Goal: Information Seeking & Learning: Learn about a topic

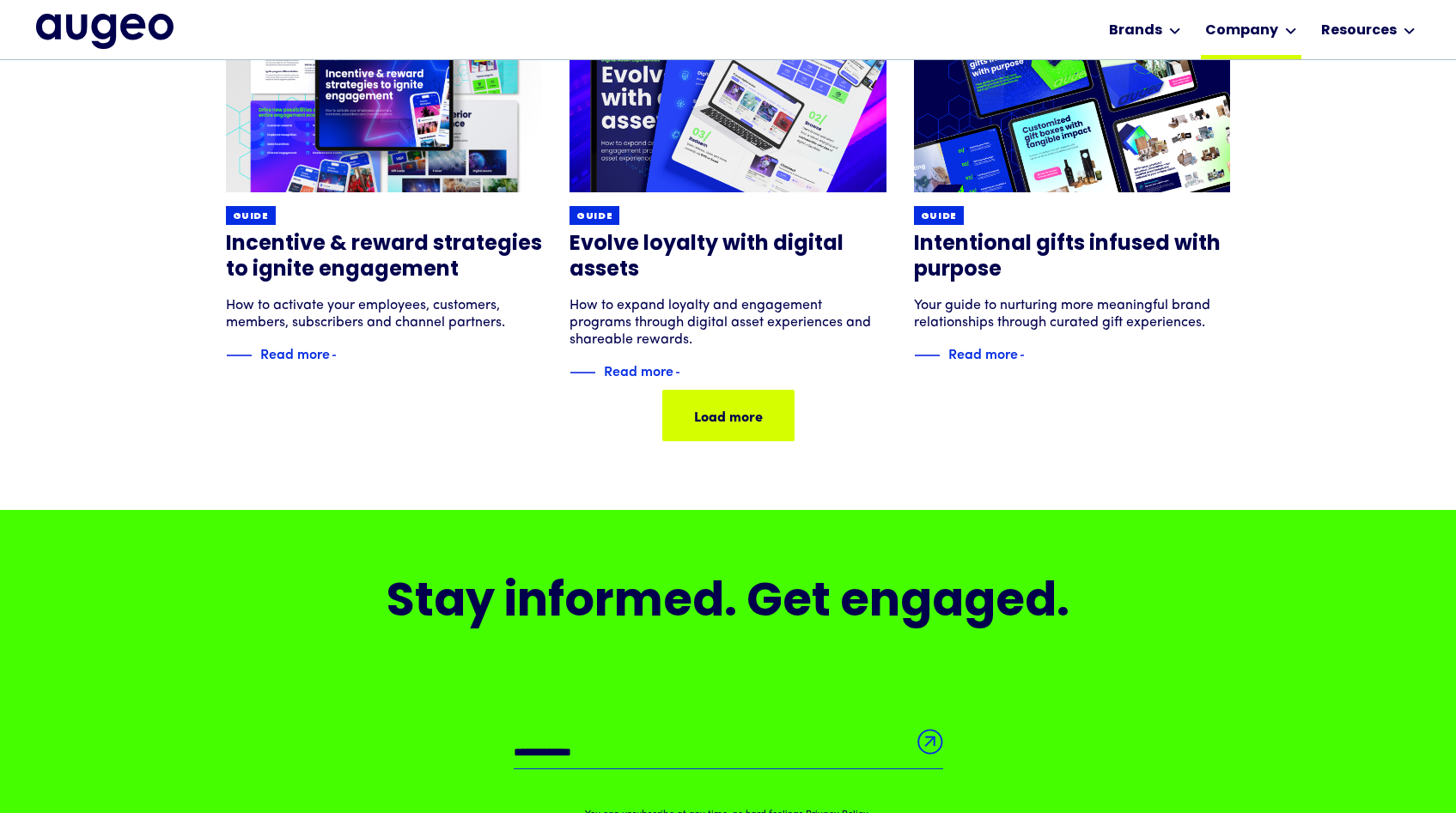
scroll to position [1181, 0]
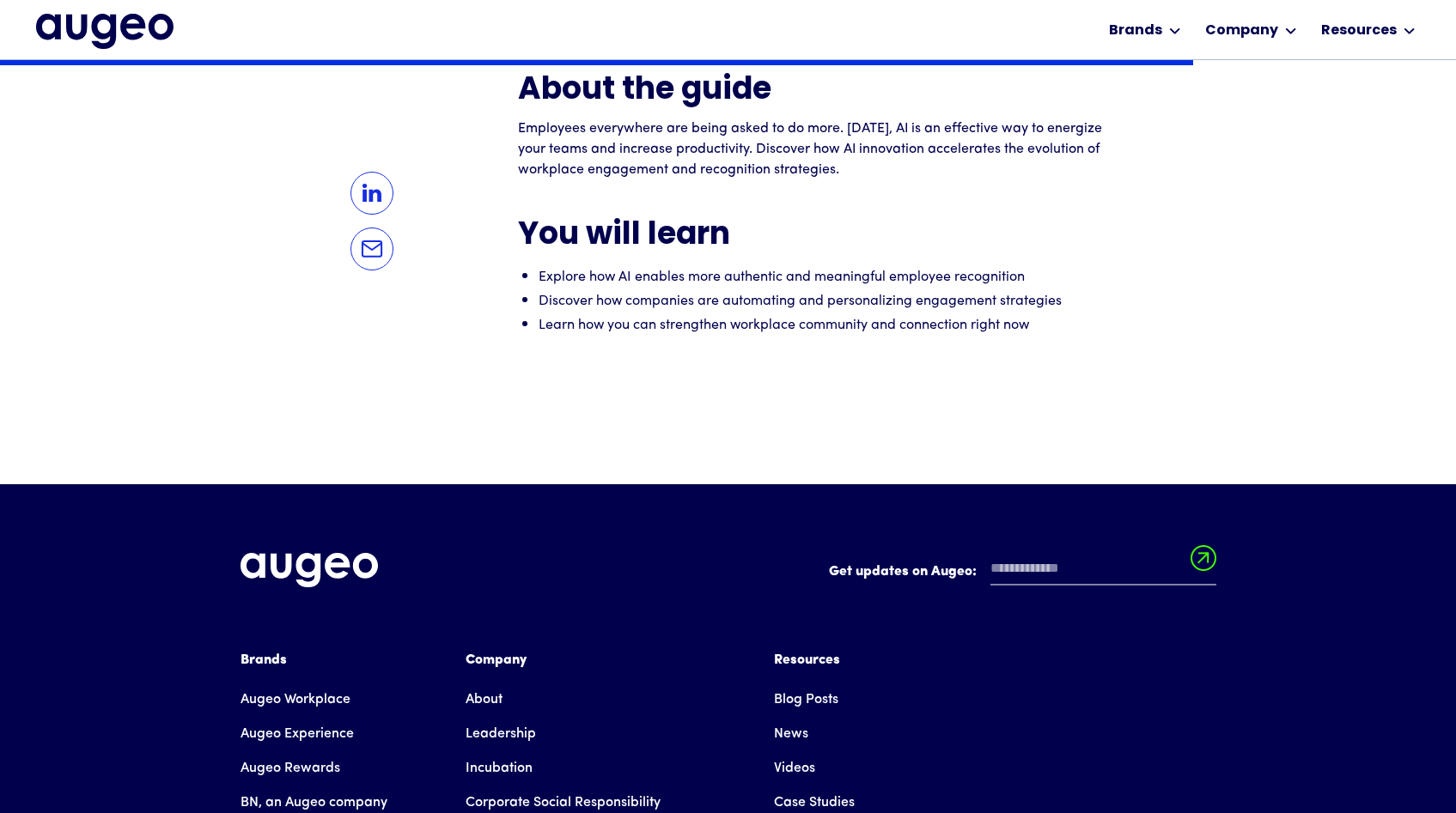
scroll to position [1279, 0]
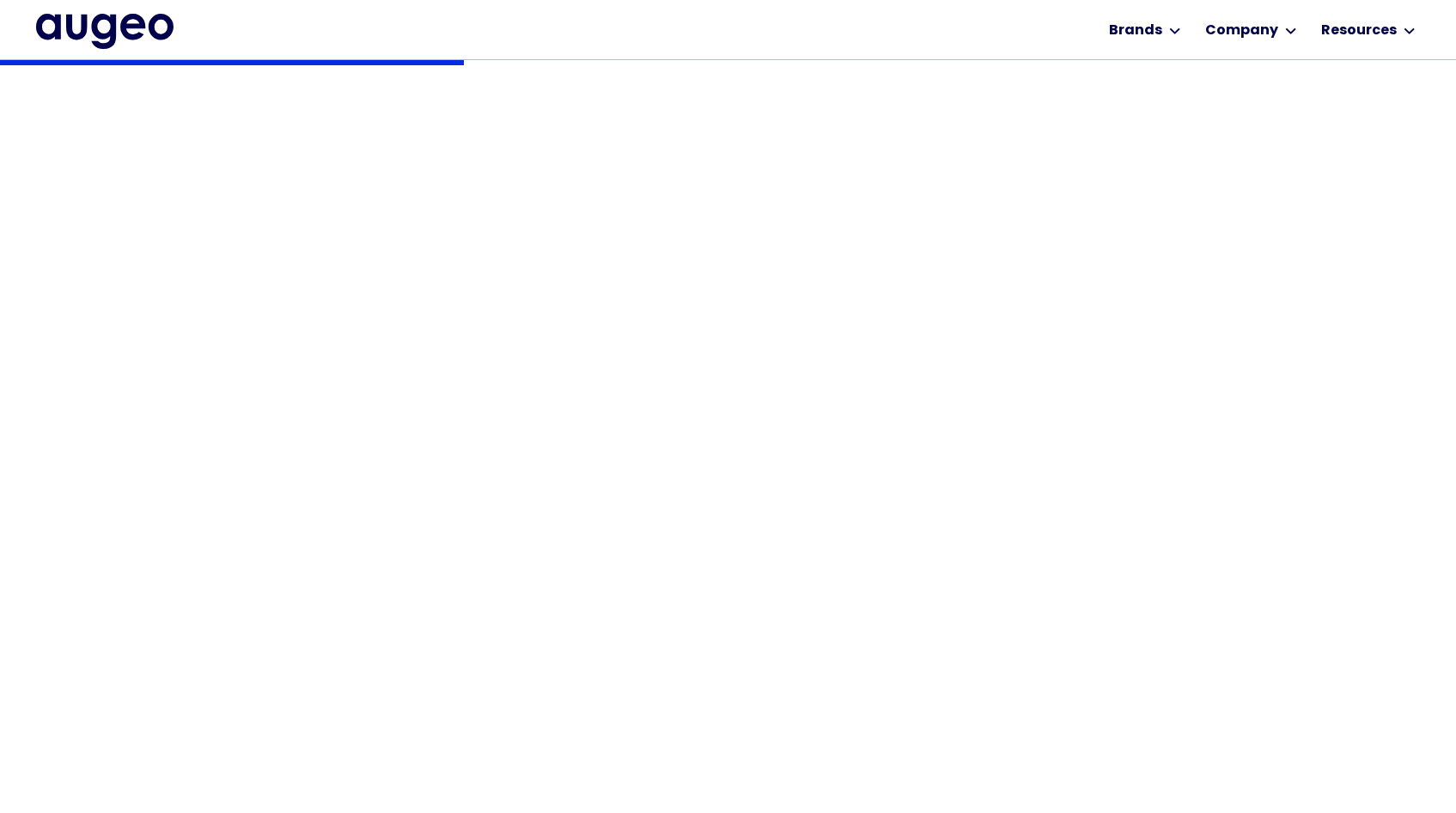
click at [1214, 413] on div "Back Guide AI innovation: Accelerating your workplace culture of recognition & …" at bounding box center [728, 289] width 1005 height 458
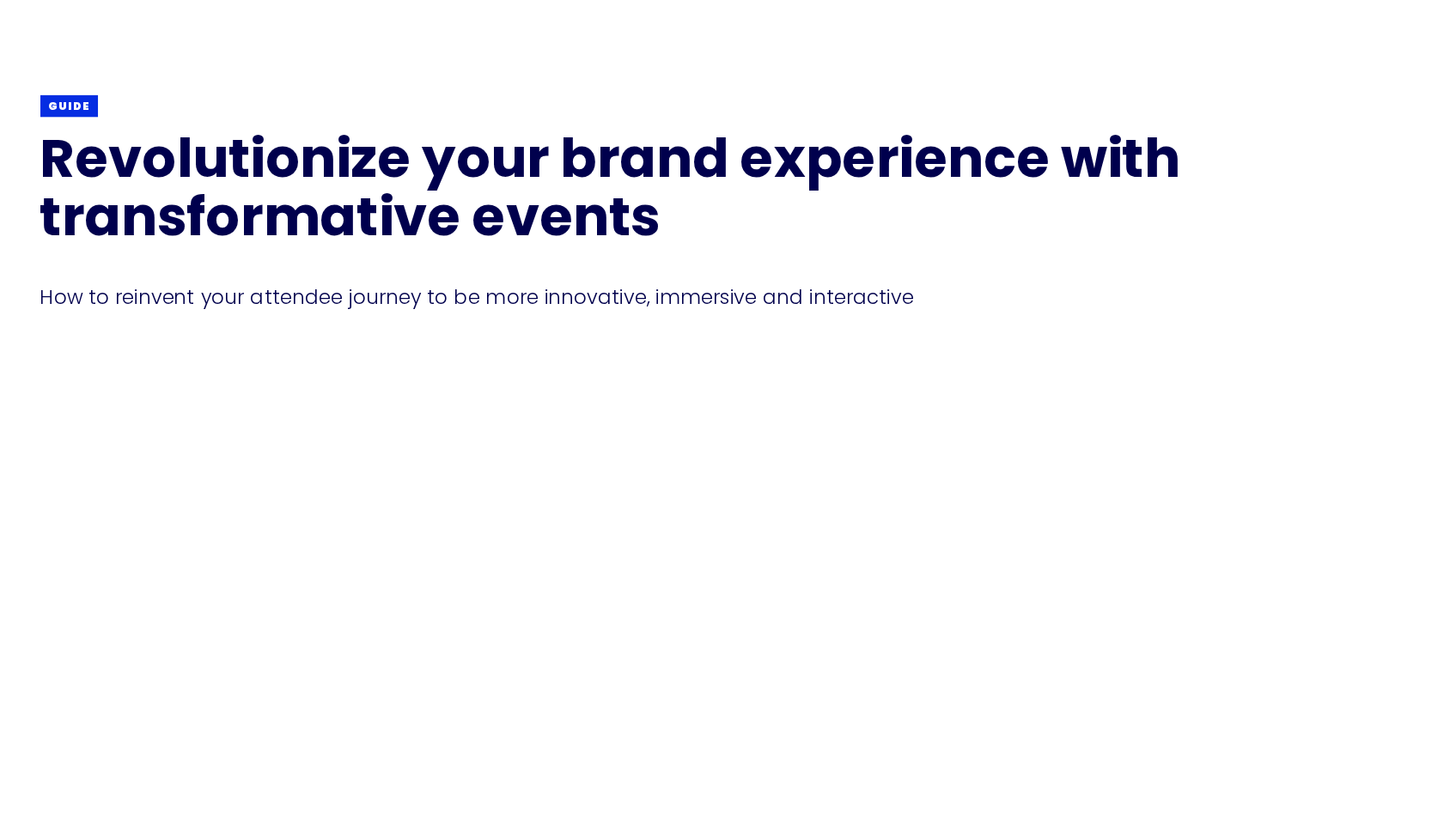
scroll to position [5, 0]
